Goal: Information Seeking & Learning: Learn about a topic

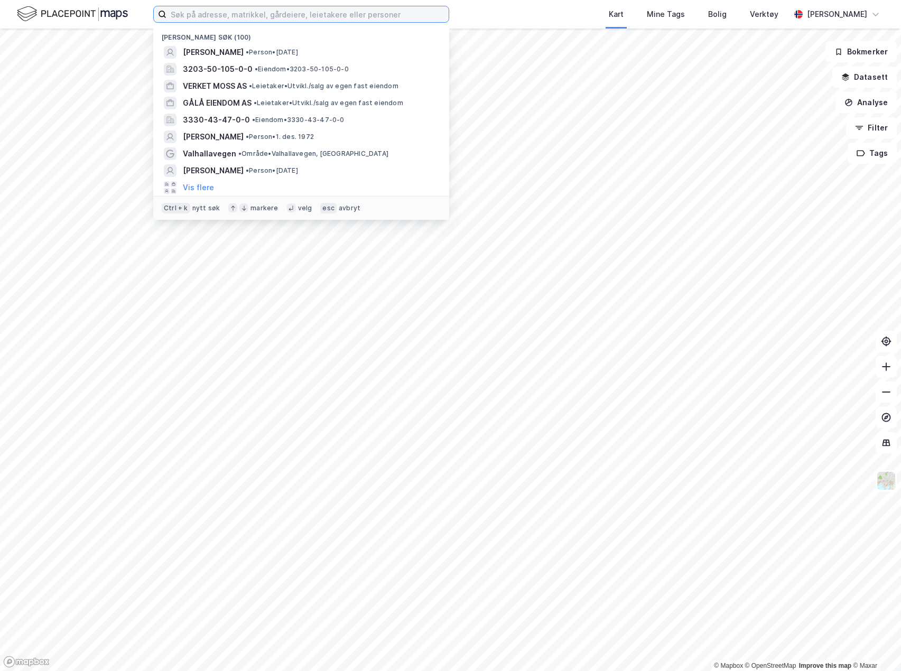
click at [350, 16] on input at bounding box center [307, 14] width 282 height 16
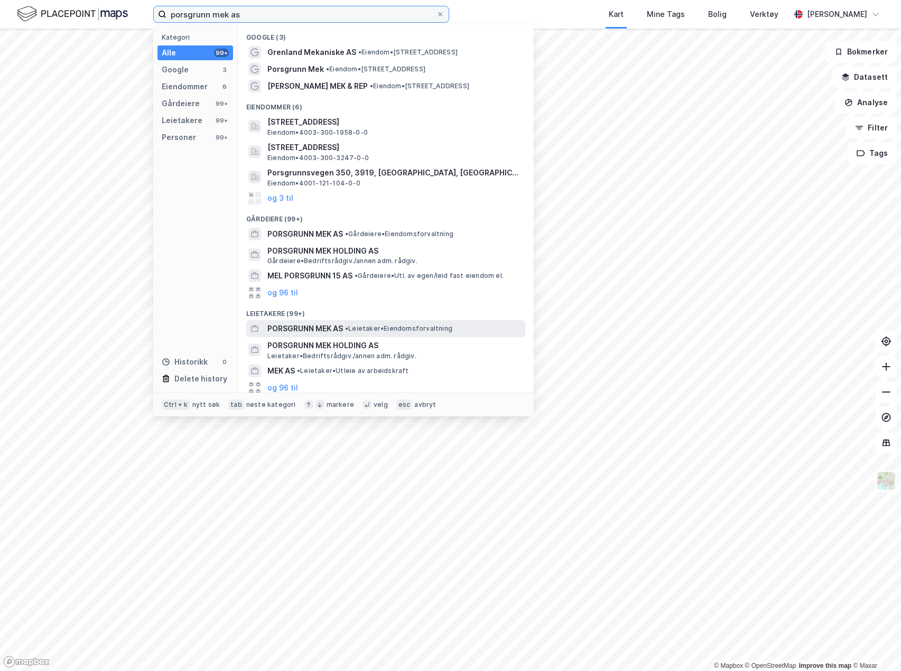
type input "porsgrunn mek as"
click at [343, 325] on span "PORSGRUNN MEK AS" at bounding box center [305, 328] width 76 height 13
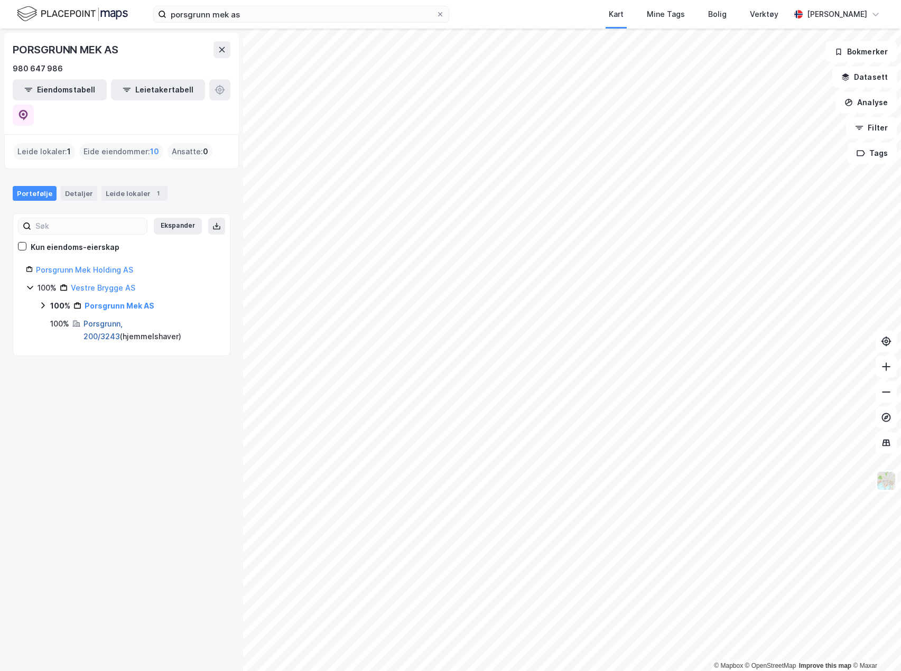
click at [123, 319] on link "Porsgrunn, 200/3243" at bounding box center [102, 330] width 39 height 22
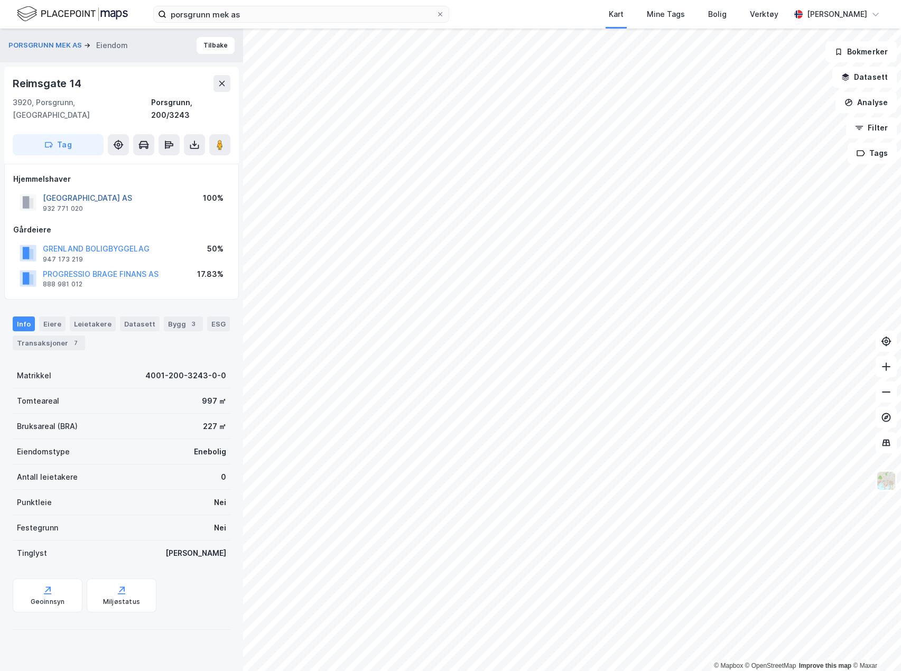
click at [0, 0] on button "[GEOGRAPHIC_DATA] AS" at bounding box center [0, 0] width 0 height 0
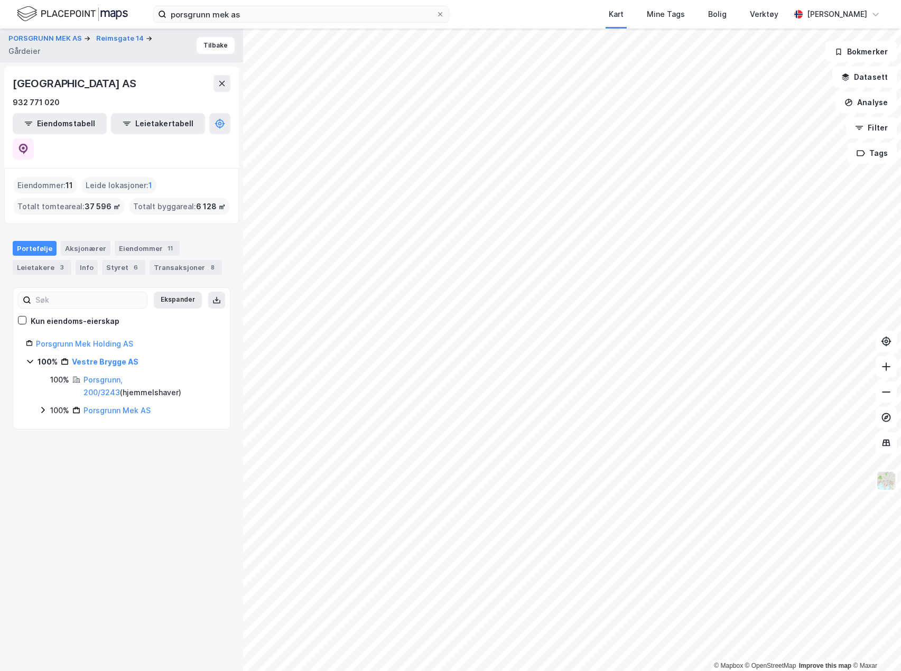
click at [43, 406] on icon at bounding box center [43, 410] width 8 height 8
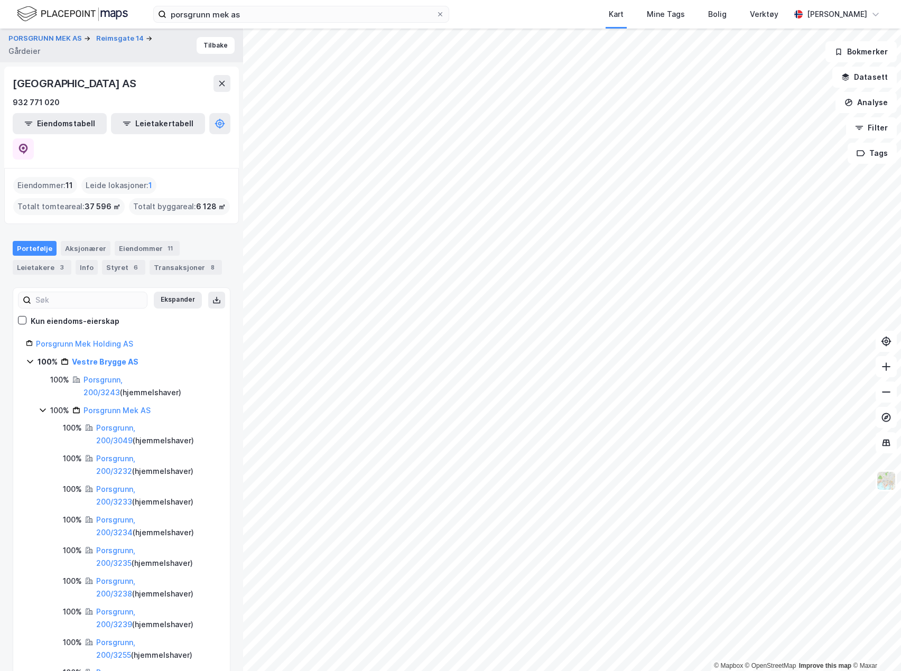
scroll to position [52, 0]
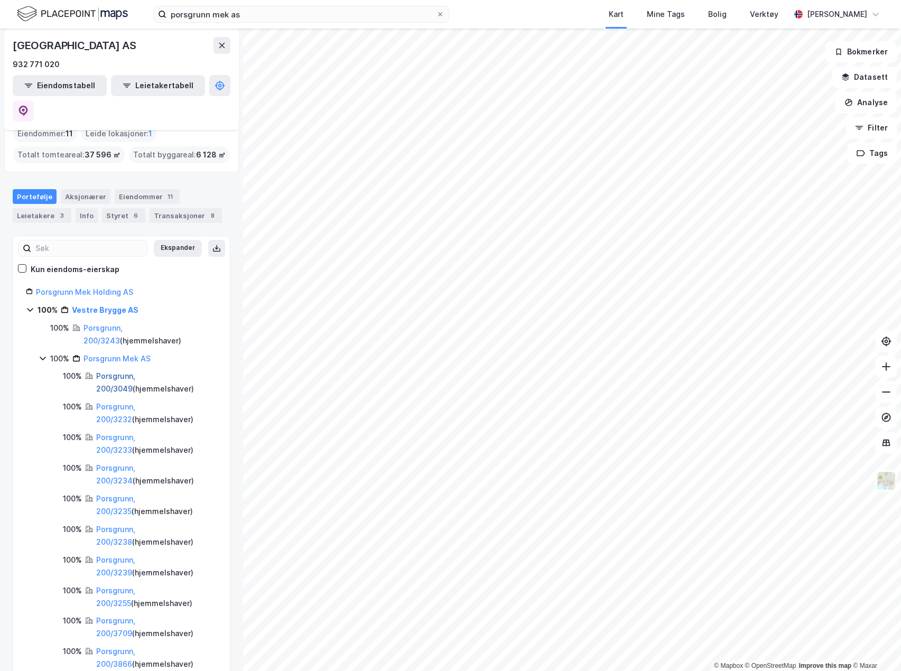
click at [135, 371] on link "Porsgrunn, 200/3049" at bounding box center [115, 382] width 39 height 22
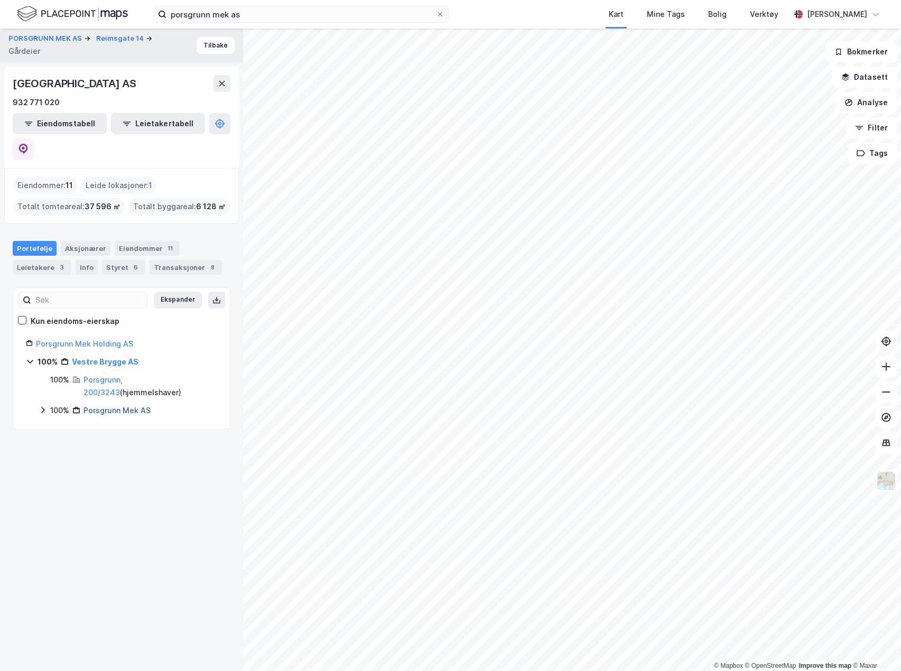
click at [134, 406] on link "Porsgrunn Mek AS" at bounding box center [116, 410] width 67 height 9
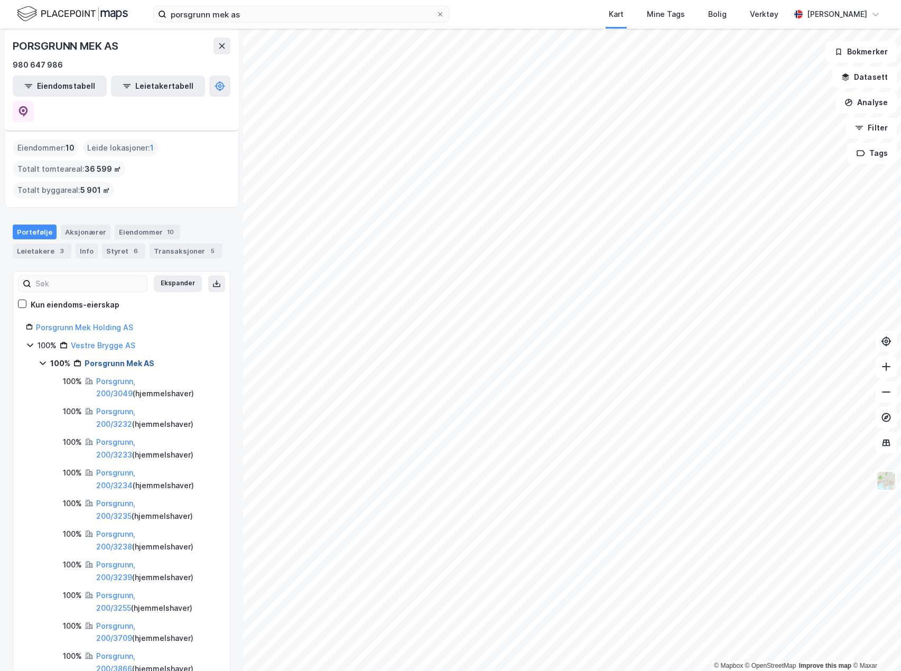
scroll to position [52, 0]
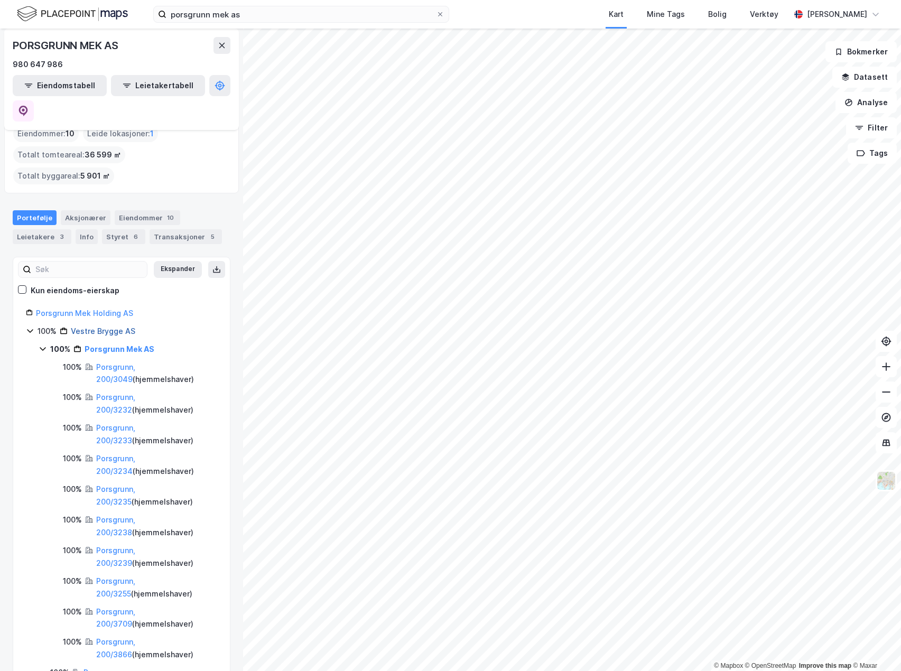
click at [116, 327] on link "Vestre Brygge AS" at bounding box center [103, 331] width 64 height 9
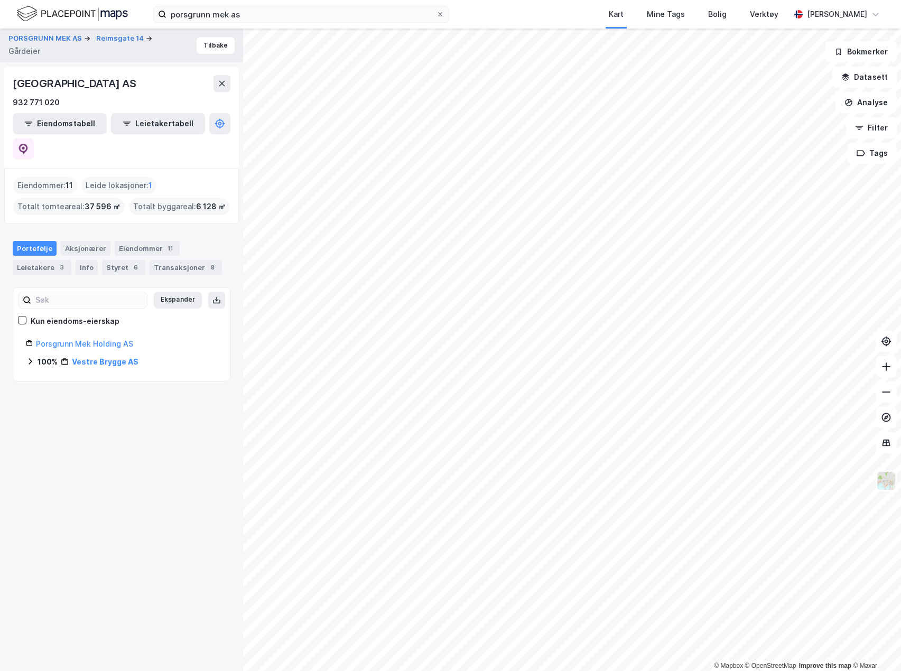
click at [33, 357] on icon at bounding box center [30, 361] width 8 height 8
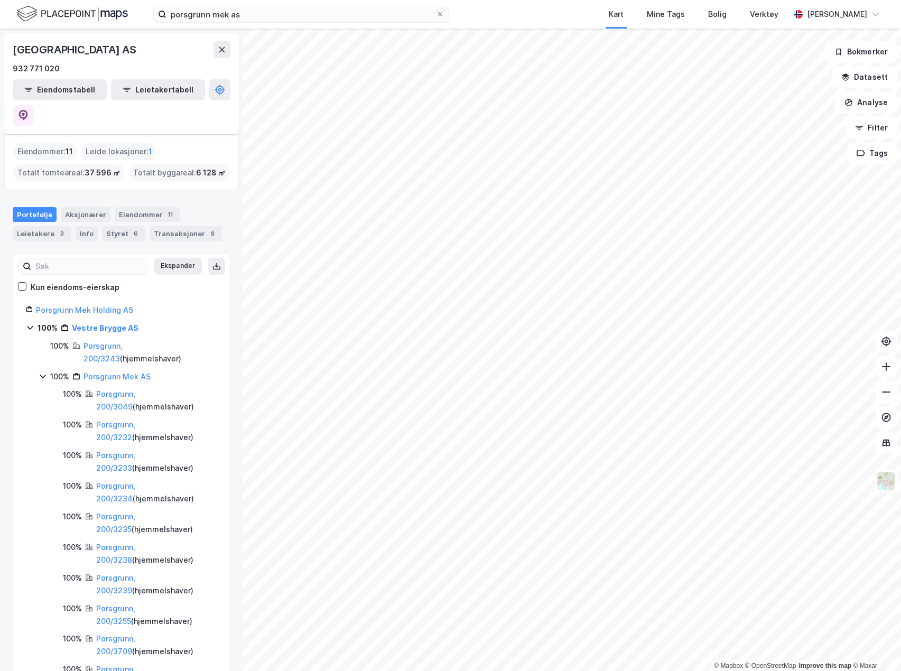
scroll to position [52, 0]
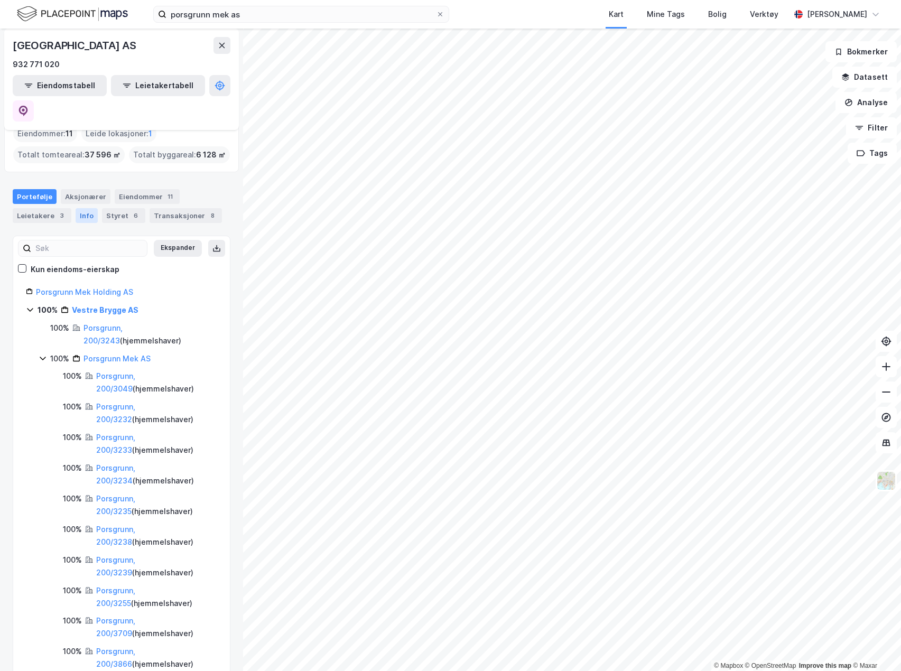
click at [88, 208] on div "Info" at bounding box center [87, 215] width 22 height 15
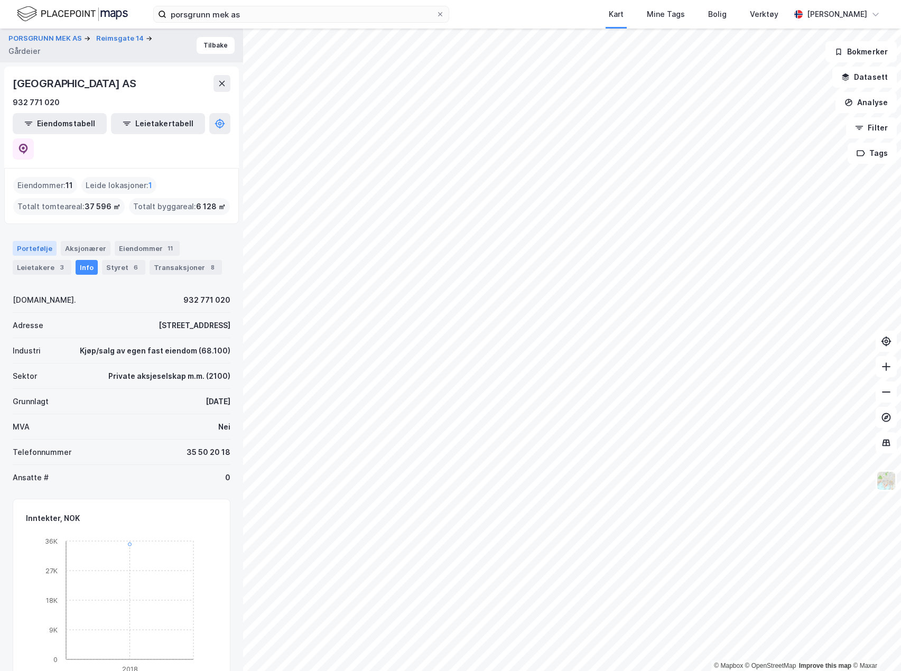
click at [19, 241] on div "Portefølje" at bounding box center [35, 248] width 44 height 15
